Goal: Navigation & Orientation: Find specific page/section

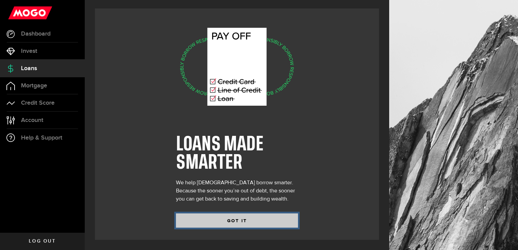
click at [202, 216] on button "GOT IT" at bounding box center [237, 221] width 122 height 14
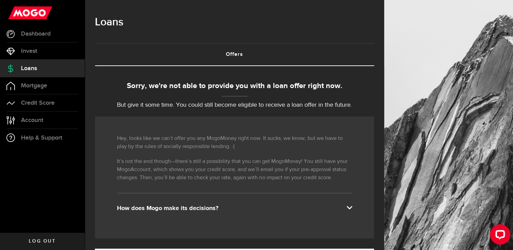
drag, startPoint x: 385, startPoint y: 92, endPoint x: 366, endPoint y: 135, distance: 47.4
click at [366, 135] on div "Hey, looks like we can’t offer you any MogoMoney right now. It sucks, we know, …" at bounding box center [234, 178] width 279 height 122
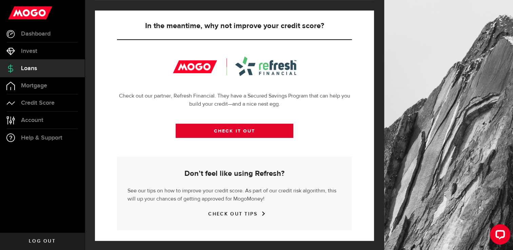
scroll to position [239, 0]
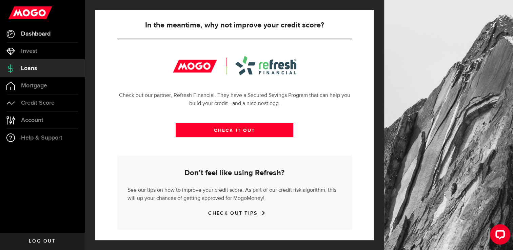
click at [40, 40] on link "Dashboard" at bounding box center [42, 33] width 85 height 17
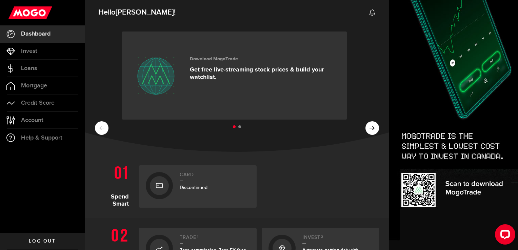
click at [384, 84] on div "Download MogoTrade Get free live-streaming stock prices & build your watchlist.…" at bounding box center [237, 87] width 305 height 129
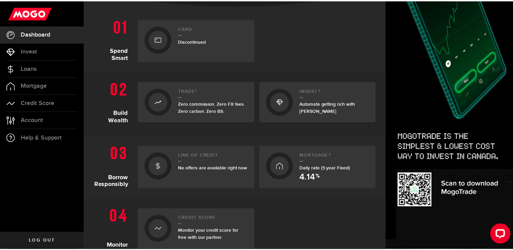
scroll to position [148, 0]
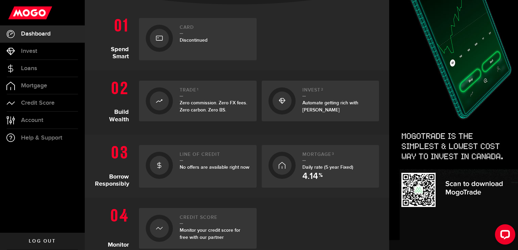
click at [179, 47] on link "Card Discontinued" at bounding box center [198, 39] width 118 height 42
click at [161, 35] on icon at bounding box center [159, 38] width 7 height 11
click at [26, 72] on link "Loans" at bounding box center [42, 68] width 85 height 17
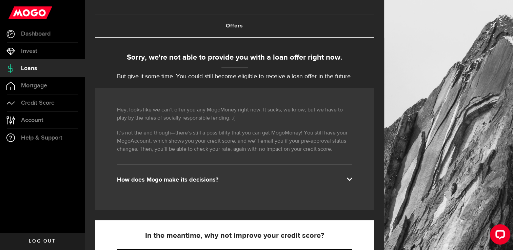
scroll to position [8, 0]
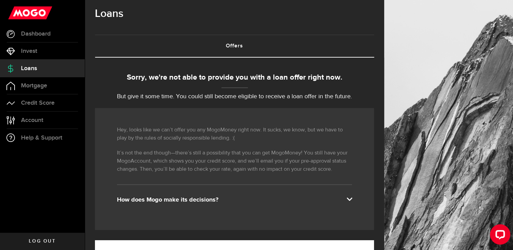
click at [214, 201] on div "How does Mogo make its decisions?" at bounding box center [234, 200] width 235 height 8
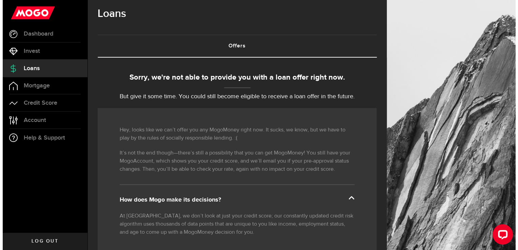
scroll to position [0, 0]
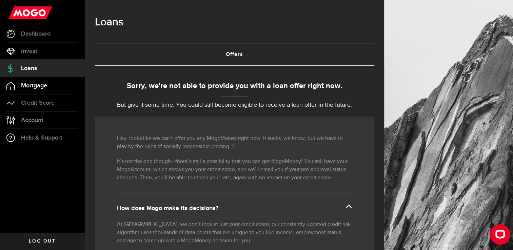
click at [62, 89] on link "Mortgage" at bounding box center [42, 85] width 85 height 17
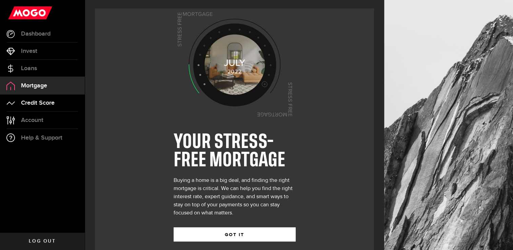
click at [50, 104] on span "Credit Score" at bounding box center [38, 103] width 34 height 6
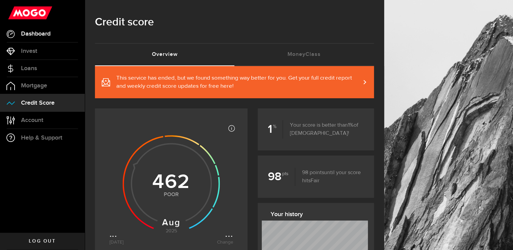
click at [38, 37] on span "Dashboard" at bounding box center [36, 34] width 30 height 6
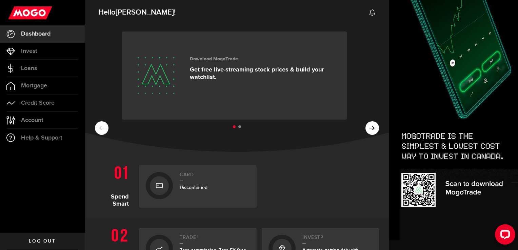
click at [167, 177] on div at bounding box center [159, 185] width 27 height 27
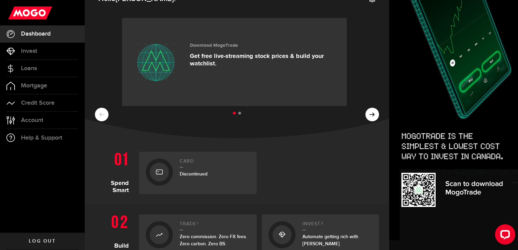
scroll to position [27, 0]
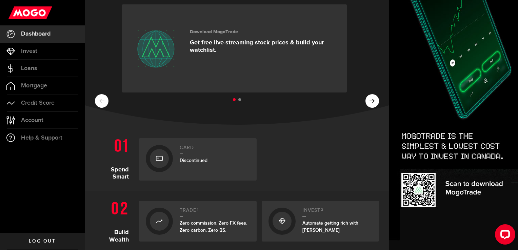
click at [170, 227] on div at bounding box center [159, 221] width 27 height 27
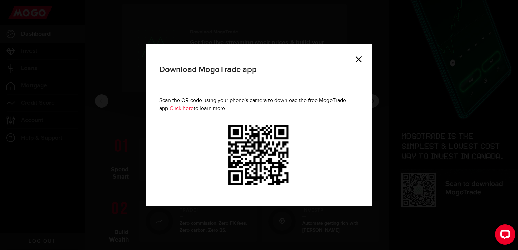
click at [357, 52] on div "Download MogoTrade app Scan the QR code using your phone's camera to download t…" at bounding box center [259, 124] width 227 height 161
